Goal: Task Accomplishment & Management: Manage account settings

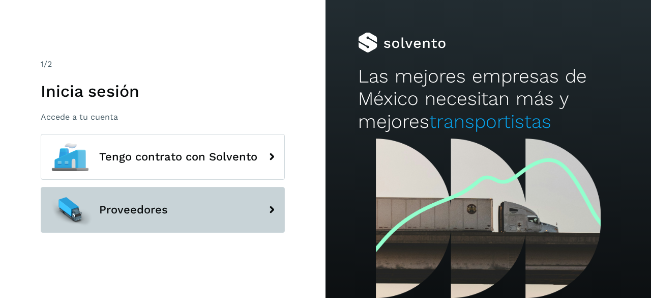
click at [132, 216] on button "Proveedores" at bounding box center [163, 210] width 244 height 46
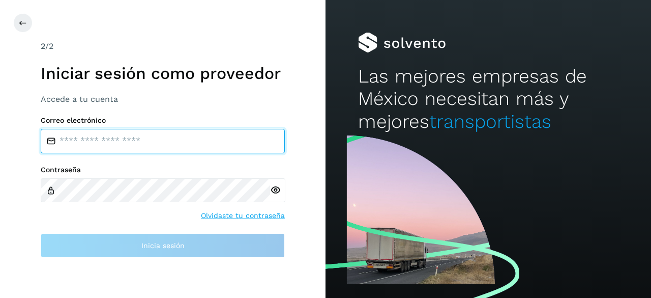
click at [140, 143] on input "email" at bounding box center [163, 141] width 244 height 24
type input "**********"
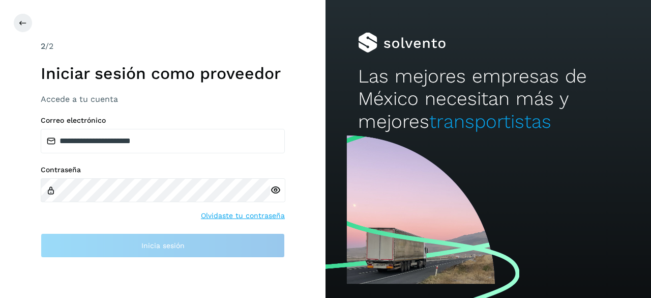
click at [274, 189] on icon at bounding box center [275, 190] width 11 height 11
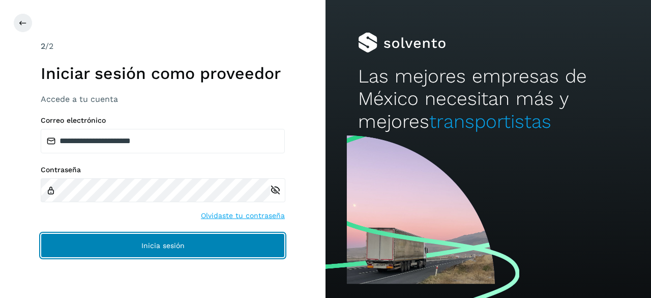
click at [92, 242] on button "Inicia sesión" at bounding box center [163, 245] width 244 height 24
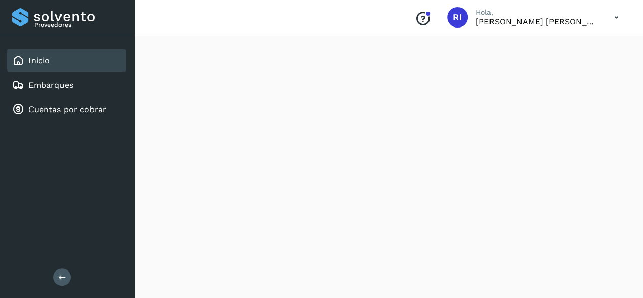
scroll to position [51, 0]
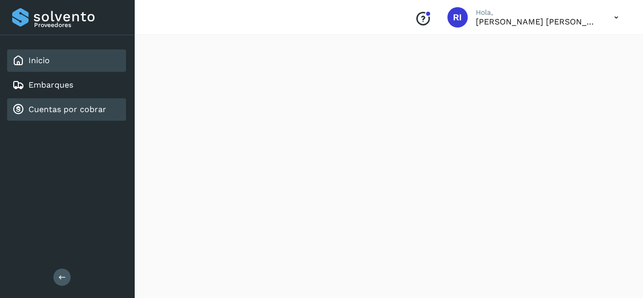
click at [82, 111] on link "Cuentas por cobrar" at bounding box center [67, 109] width 78 height 10
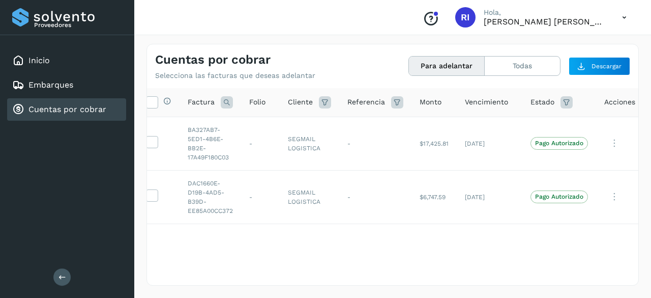
scroll to position [0, 19]
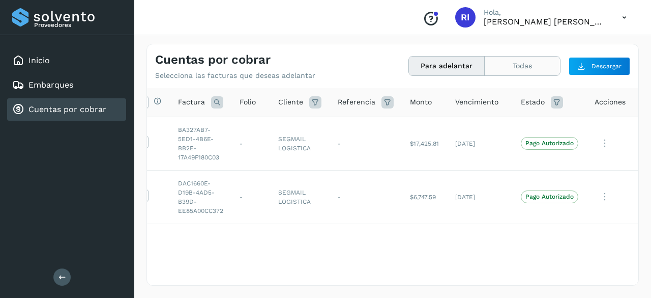
click at [511, 63] on button "Todas" at bounding box center [522, 65] width 75 height 19
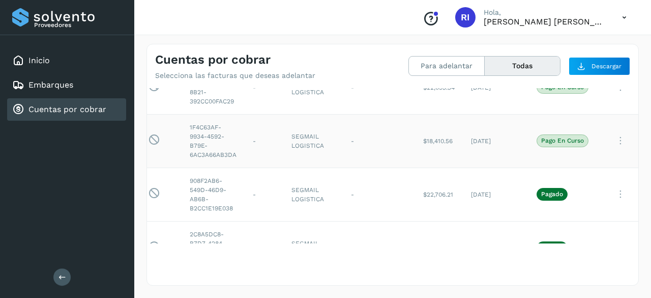
scroll to position [201, 7]
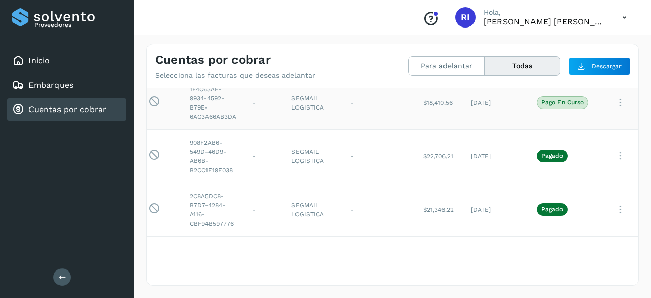
click at [618, 105] on icon at bounding box center [620, 102] width 20 height 21
click at [396, 127] on div at bounding box center [325, 149] width 651 height 298
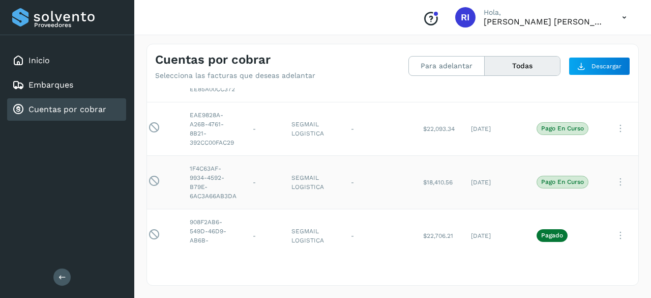
scroll to position [99, 7]
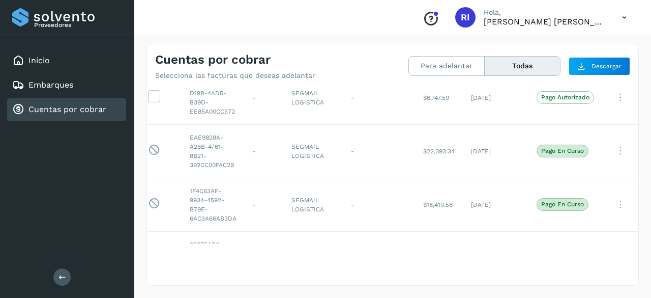
click at [594, 21] on p "[PERSON_NAME] [PERSON_NAME]" at bounding box center [545, 22] width 122 height 10
click at [628, 15] on icon at bounding box center [624, 17] width 21 height 21
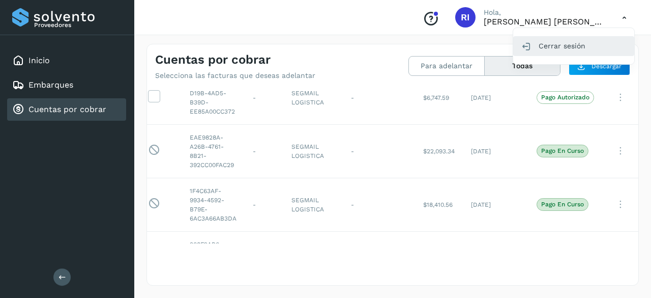
click at [552, 45] on div "Cerrar sesión" at bounding box center [573, 45] width 121 height 19
